Goal: Information Seeking & Learning: Learn about a topic

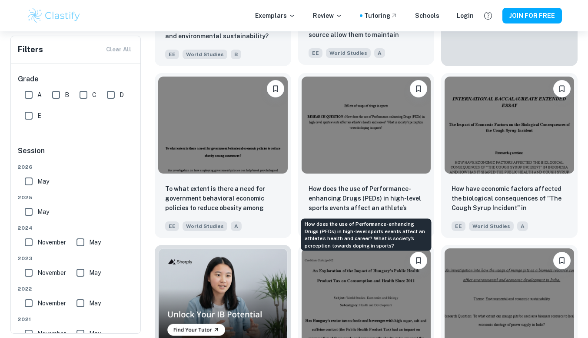
scroll to position [328, 0]
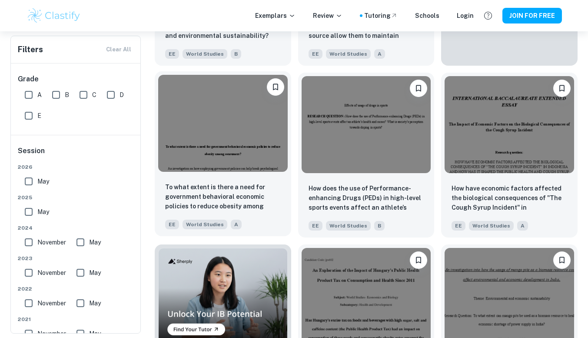
click at [258, 180] on div "To what extent is there a need for government behavioral economic policies to r…" at bounding box center [223, 205] width 136 height 61
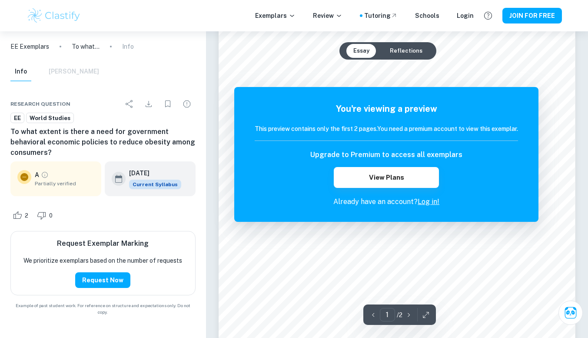
scroll to position [133, 0]
click at [359, 174] on button "View Plans" at bounding box center [386, 177] width 105 height 21
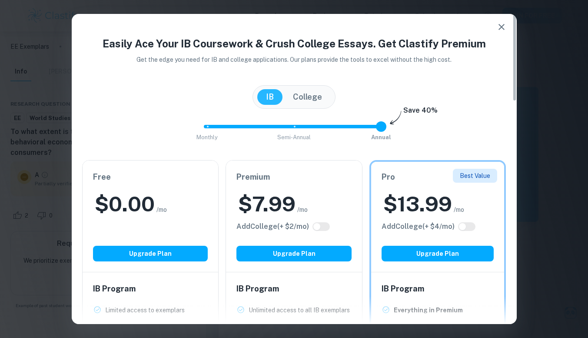
click at [502, 27] on icon "button" at bounding box center [501, 27] width 6 height 6
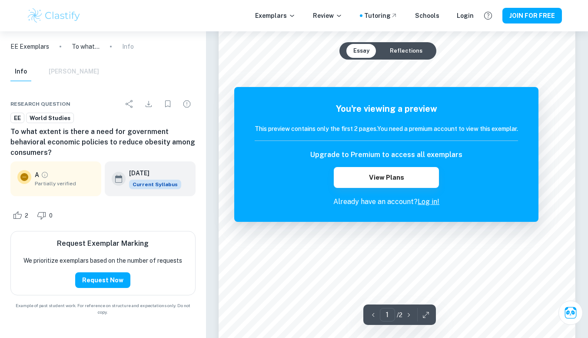
scroll to position [0, 0]
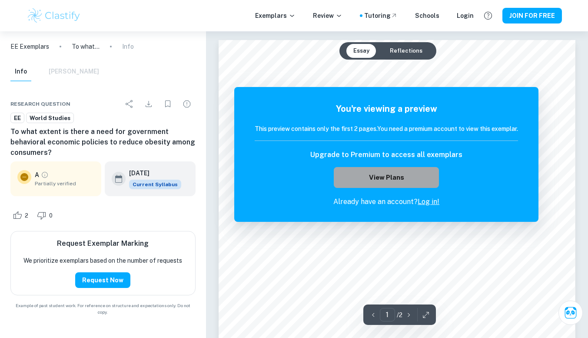
click at [383, 182] on button "View Plans" at bounding box center [386, 177] width 105 height 21
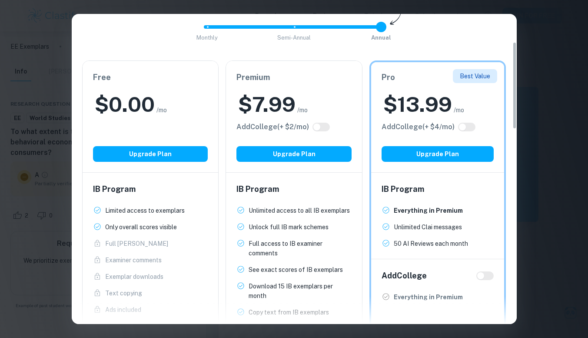
scroll to position [115, 0]
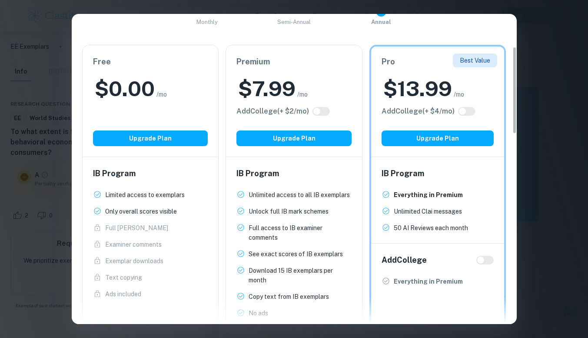
click at [168, 165] on div "IB Program Limited access to exemplars New! Only overall scores visible New! Fu…" at bounding box center [151, 233] width 136 height 152
click at [148, 114] on div "Free $ 0.00 /mo Add College (+ $ 2 /mo) Upgrade Plan" at bounding box center [151, 100] width 136 height 111
drag, startPoint x: 151, startPoint y: 140, endPoint x: 155, endPoint y: 199, distance: 58.8
click at [155, 199] on div "Free $ 0.00 /mo Add College (+ $ 2 /mo) Upgrade Plan IB Program Limited access …" at bounding box center [150, 264] width 137 height 439
click at [155, 199] on p "Limited access to exemplars" at bounding box center [145, 195] width 80 height 10
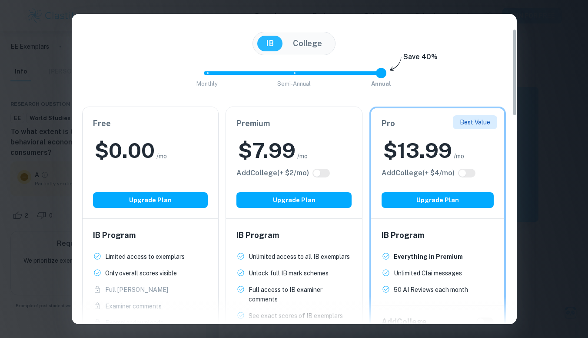
scroll to position [0, 0]
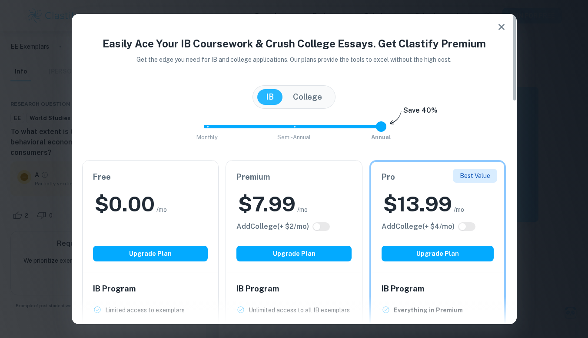
click at [173, 190] on div "$ 0.00 /mo" at bounding box center [150, 204] width 115 height 28
click at [498, 20] on button "button" at bounding box center [501, 26] width 17 height 17
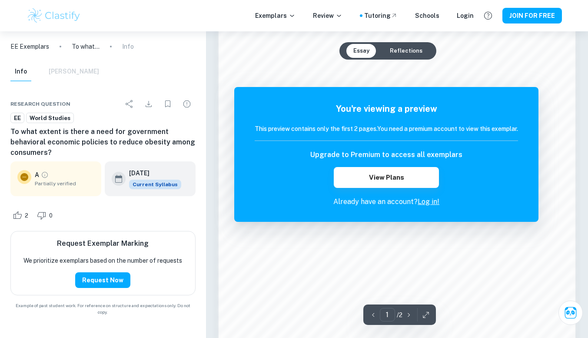
scroll to position [690, 0]
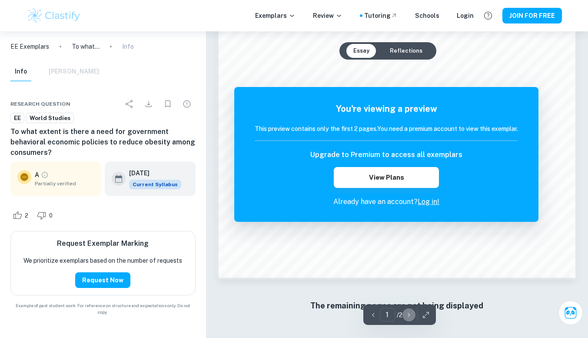
click at [410, 317] on icon "button" at bounding box center [409, 314] width 9 height 9
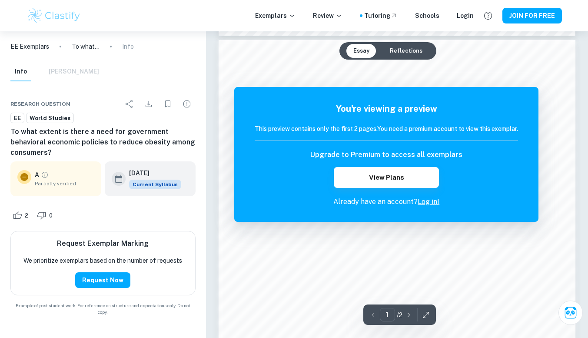
click at [404, 319] on div "1 ​ / 2" at bounding box center [391, 314] width 49 height 13
click at [403, 319] on div "1 ​ / 2" at bounding box center [391, 314] width 49 height 13
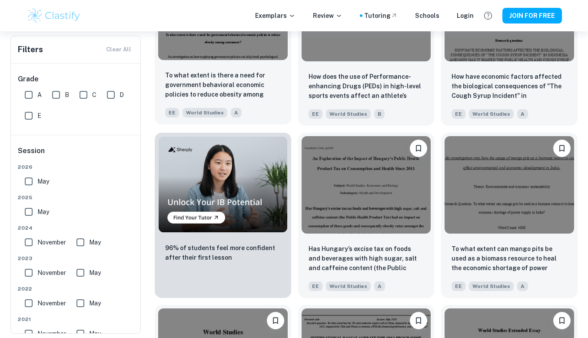
scroll to position [442, 0]
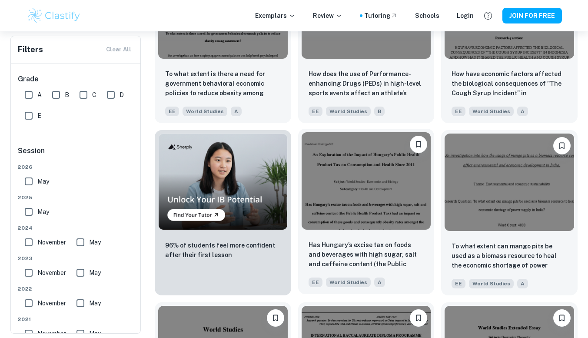
click at [379, 235] on div "Has Hungary’s excise tax on foods and beverages with high sugar, salt and caffe…" at bounding box center [366, 263] width 136 height 61
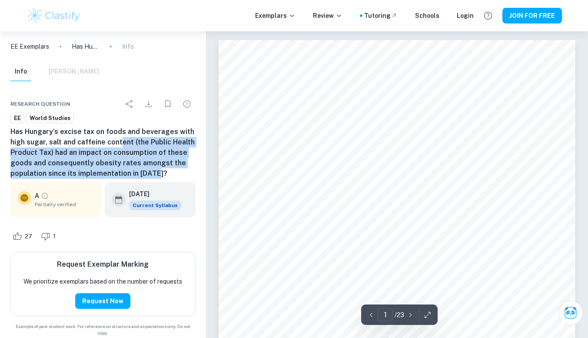
drag, startPoint x: 117, startPoint y: 146, endPoint x: 169, endPoint y: 169, distance: 57.0
click at [169, 169] on h6 "Has Hungary’s excise tax on foods and beverages with high sugar, salt and caffe…" at bounding box center [102, 152] width 185 height 52
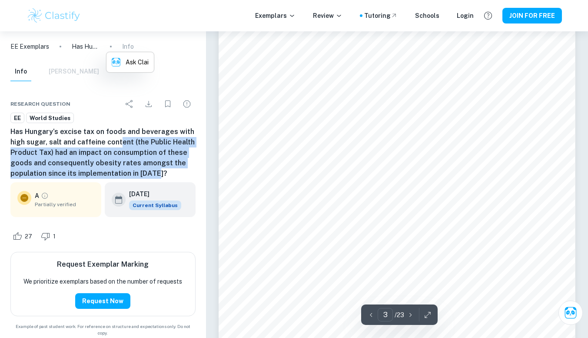
scroll to position [1244, 0]
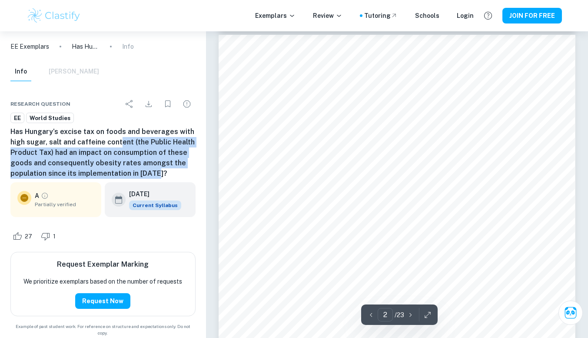
type input "1"
